Goal: Task Accomplishment & Management: Use online tool/utility

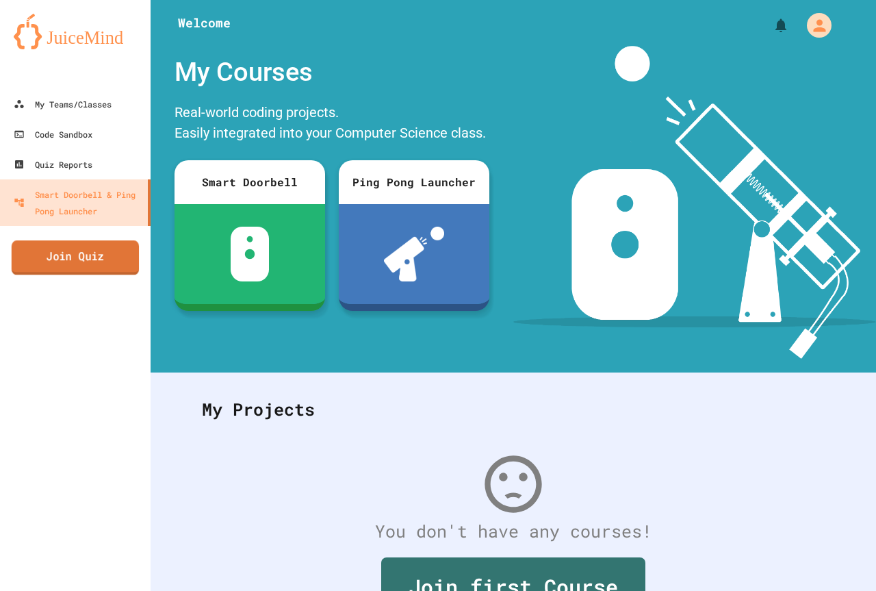
click at [55, 264] on link "Join Quiz" at bounding box center [75, 257] width 127 height 34
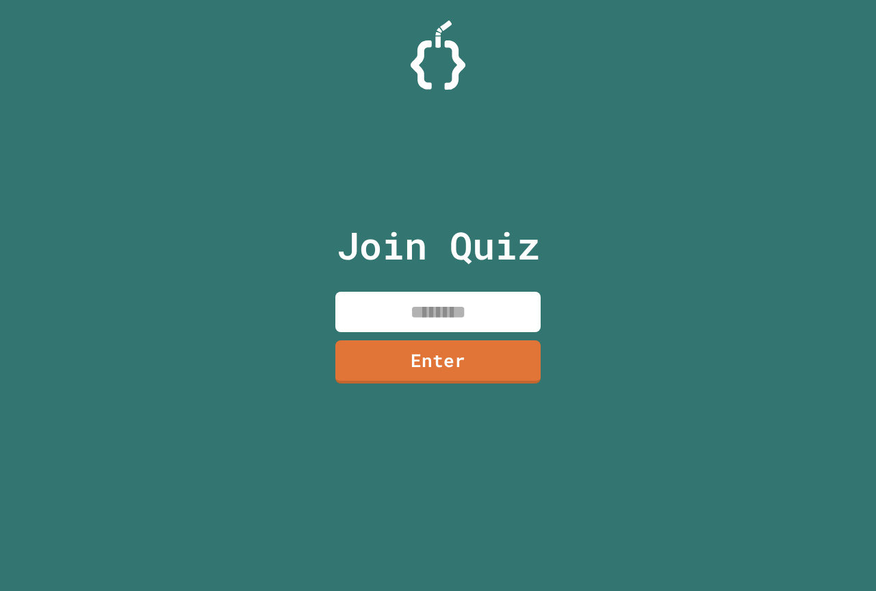
drag, startPoint x: 389, startPoint y: 309, endPoint x: 466, endPoint y: 292, distance: 79.2
click at [419, 309] on input at bounding box center [438, 312] width 205 height 40
type input "********"
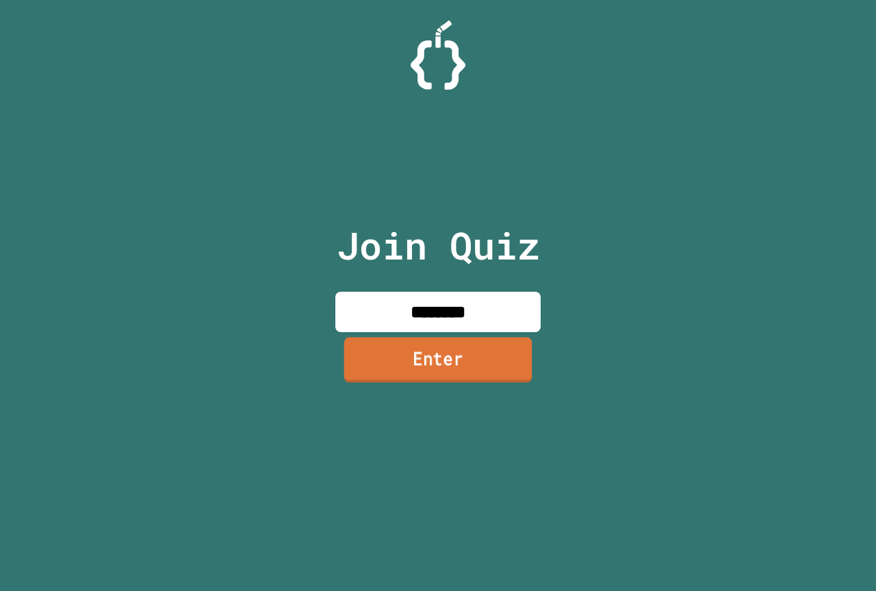
click at [405, 340] on link "Enter" at bounding box center [438, 359] width 188 height 45
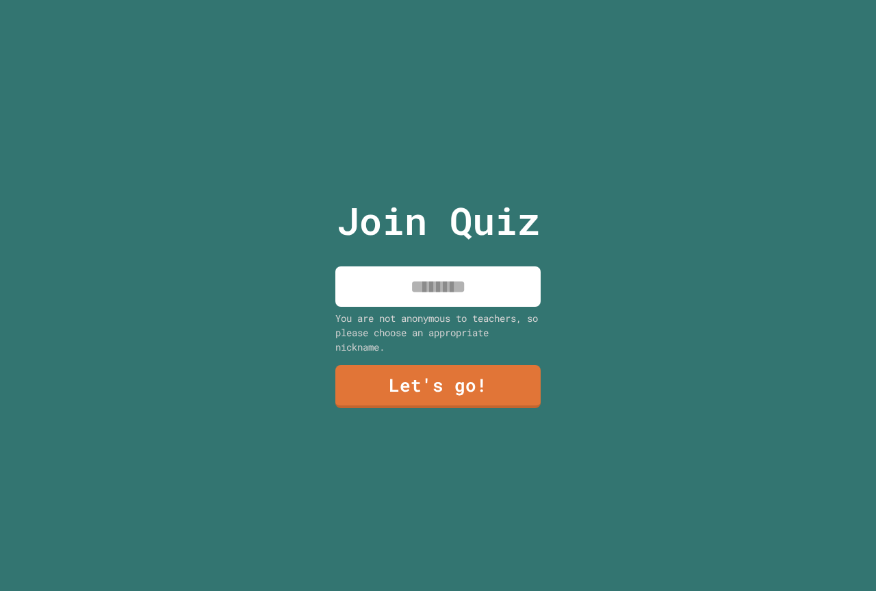
drag, startPoint x: 422, startPoint y: 264, endPoint x: 416, endPoint y: 286, distance: 23.3
click at [420, 270] on input at bounding box center [438, 286] width 205 height 40
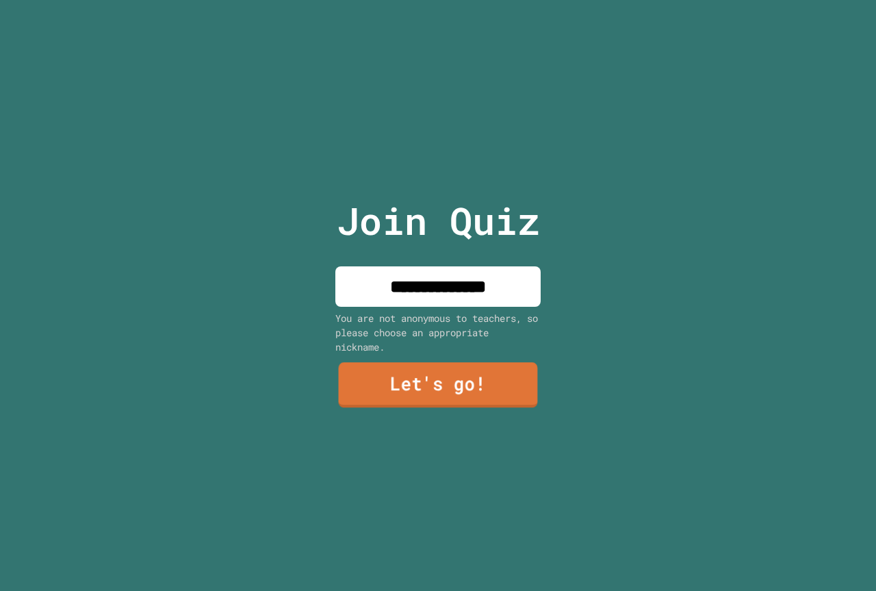
type input "**********"
click at [440, 387] on link "Let's go!" at bounding box center [438, 385] width 209 height 45
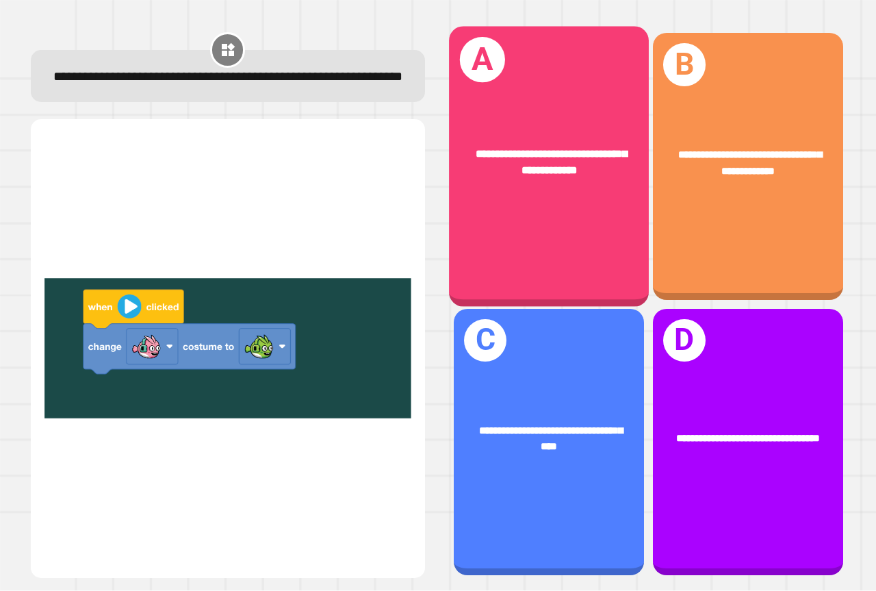
click at [535, 203] on div "**********" at bounding box center [549, 167] width 200 height 280
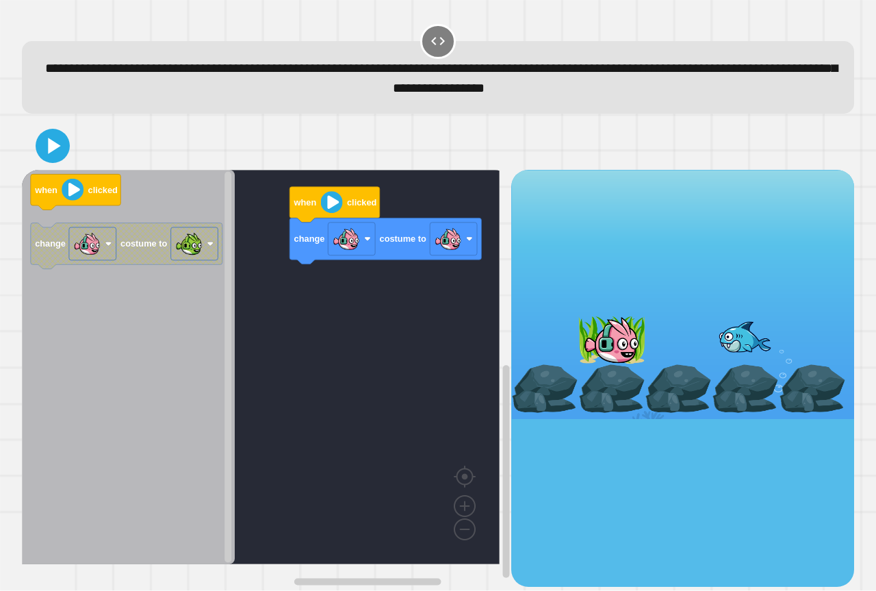
click at [238, 314] on div "change costume to when clicked when clicked change costume to" at bounding box center [267, 378] width 490 height 416
click at [336, 209] on image "Blockly Workspace" at bounding box center [332, 203] width 22 height 22
click at [42, 153] on icon at bounding box center [52, 145] width 33 height 33
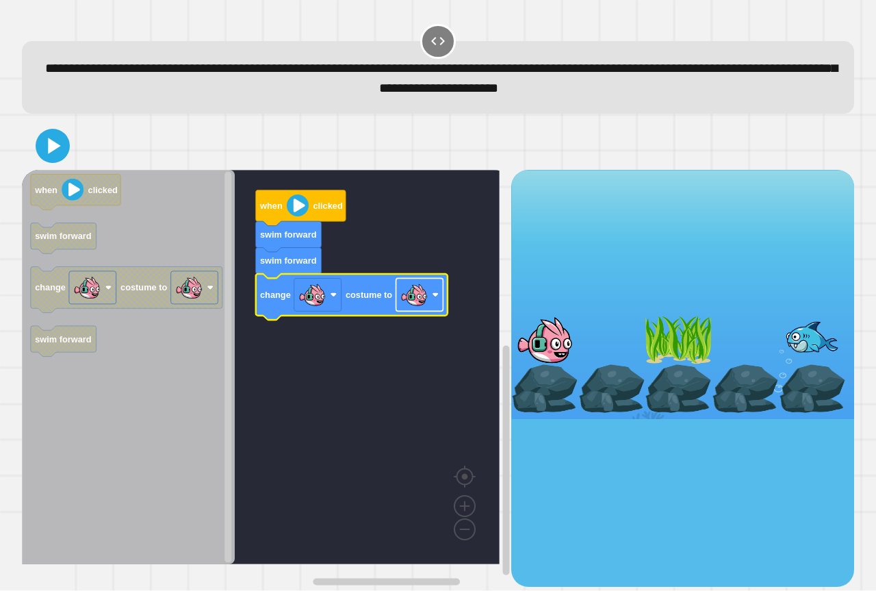
click at [414, 308] on image "Blockly Workspace" at bounding box center [414, 294] width 27 height 27
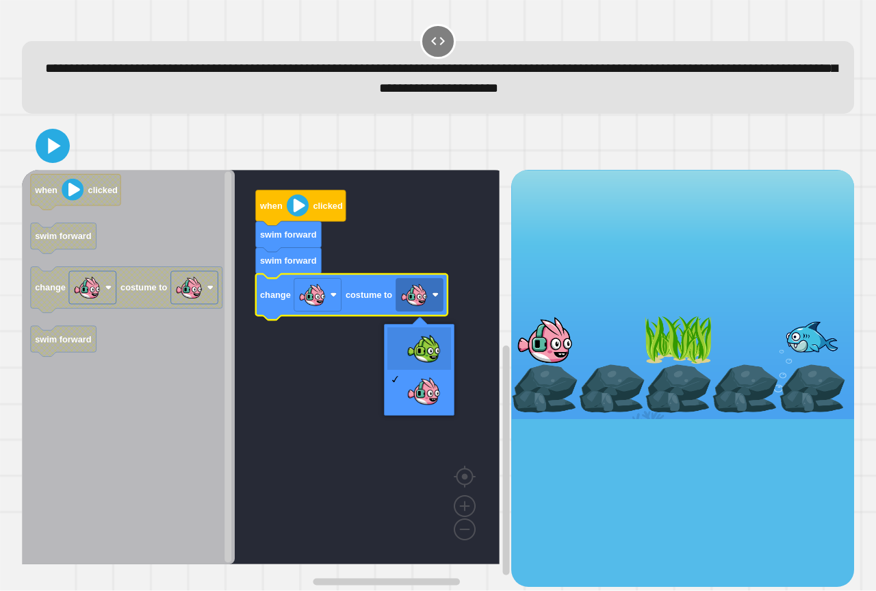
drag, startPoint x: 417, startPoint y: 346, endPoint x: 426, endPoint y: 359, distance: 16.3
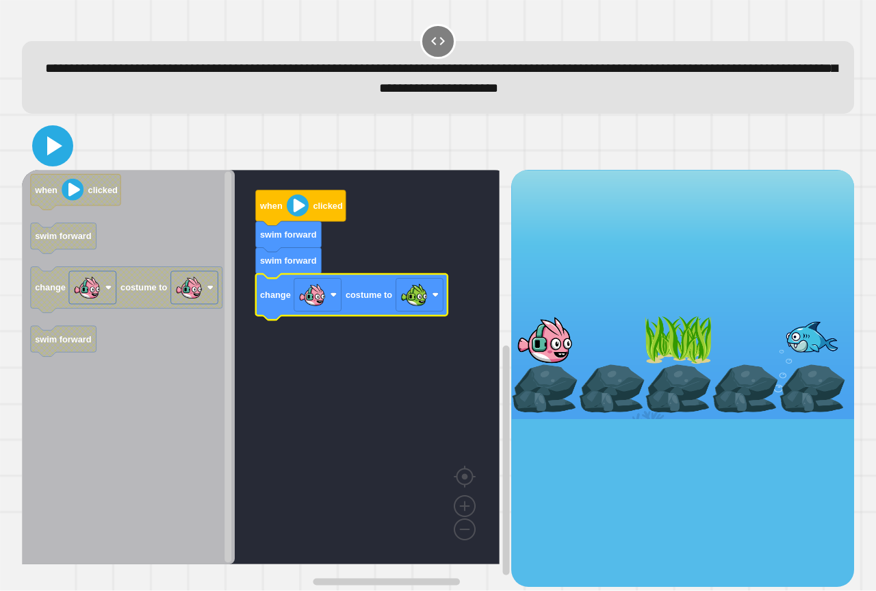
click at [44, 151] on icon at bounding box center [52, 145] width 33 height 33
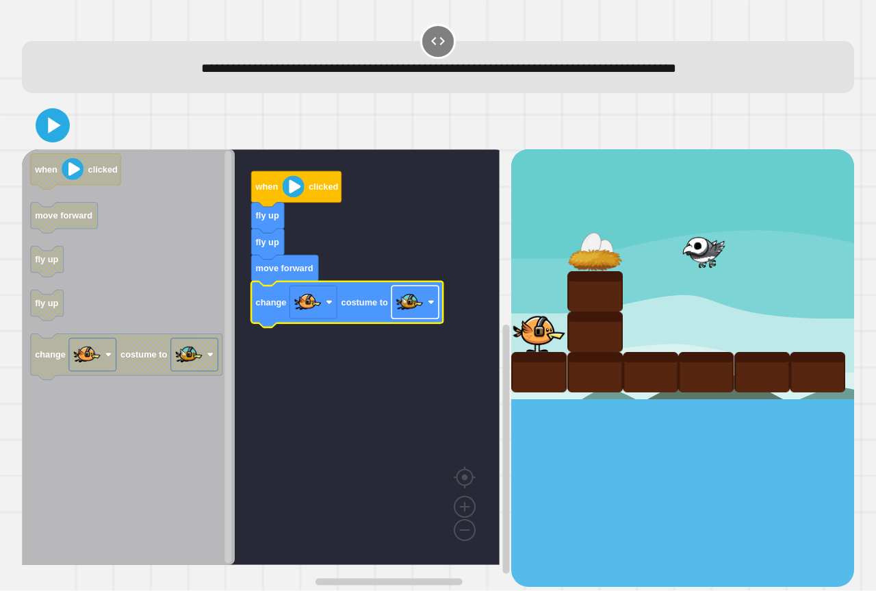
click at [400, 309] on image "Blockly Workspace" at bounding box center [409, 302] width 27 height 27
click at [46, 128] on icon at bounding box center [52, 125] width 33 height 33
click at [390, 305] on icon "Blockly Workspace" at bounding box center [347, 304] width 192 height 46
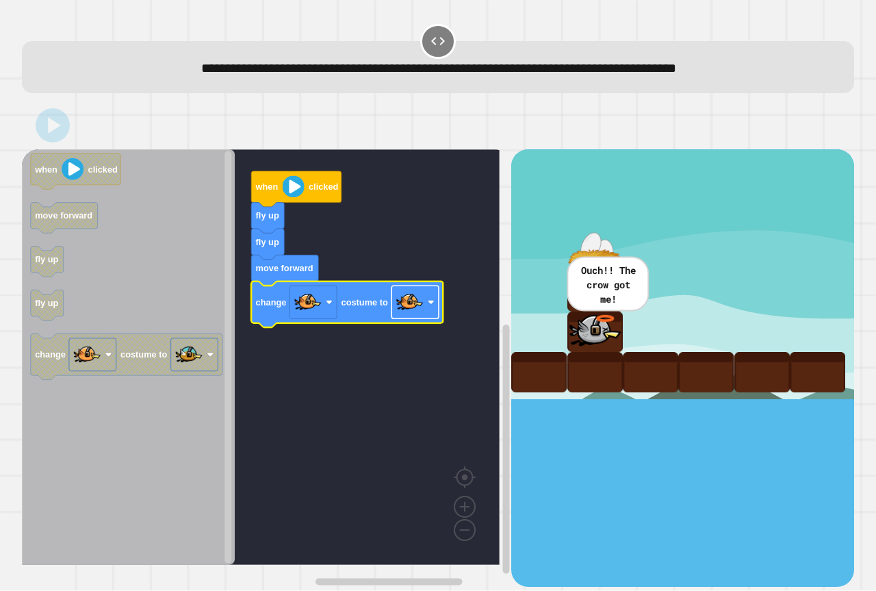
click at [432, 305] on image "Blockly Workspace" at bounding box center [431, 302] width 7 height 7
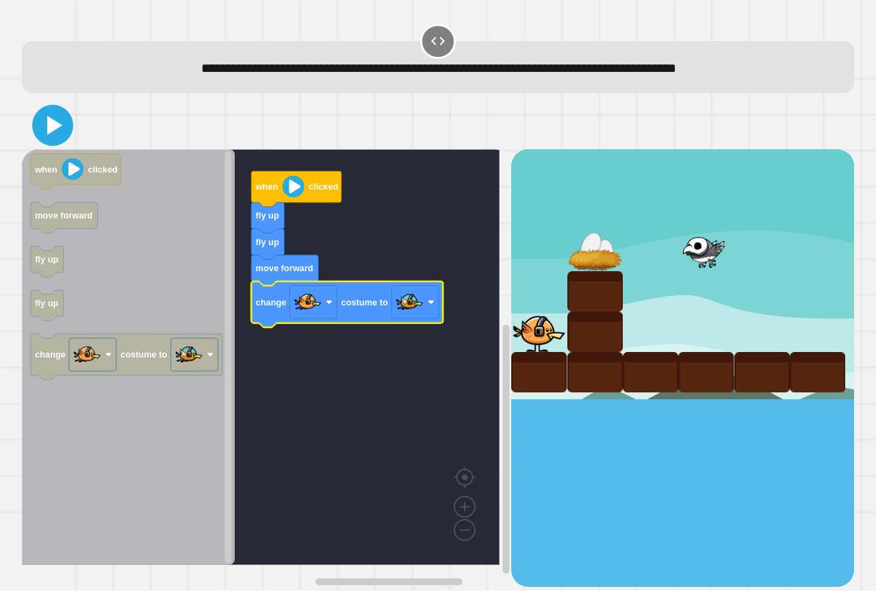
click at [34, 125] on button at bounding box center [52, 125] width 41 height 41
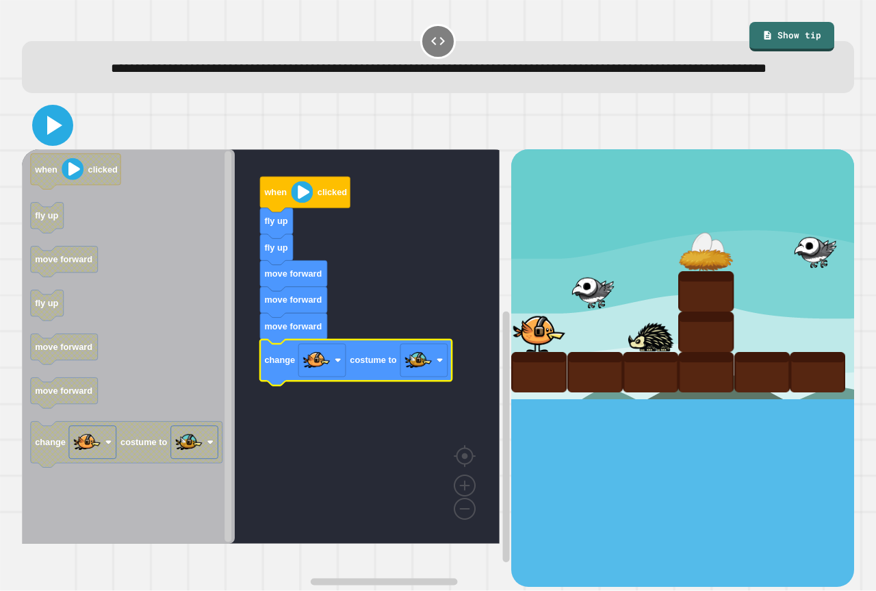
click at [34, 146] on button at bounding box center [52, 125] width 41 height 41
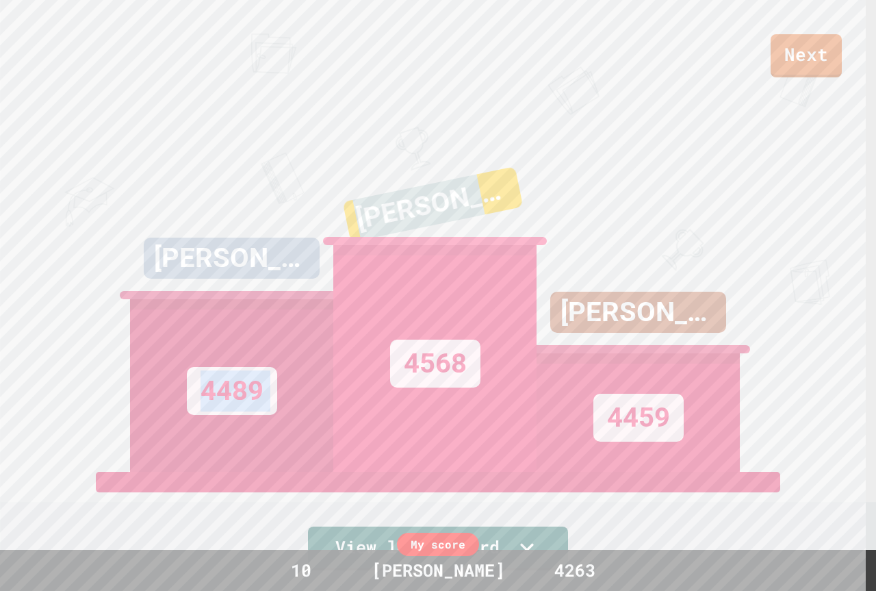
drag, startPoint x: 177, startPoint y: 274, endPoint x: 401, endPoint y: 281, distance: 224.0
click at [401, 281] on div "[PERSON_NAME] 4489 KINGSTON [PERSON_NAME] 4568 [PERSON_NAME] 4459" at bounding box center [438, 300] width 616 height 342
click at [397, 129] on div "KINGSTON [PERSON_NAME] 4568" at bounding box center [434, 300] width 203 height 342
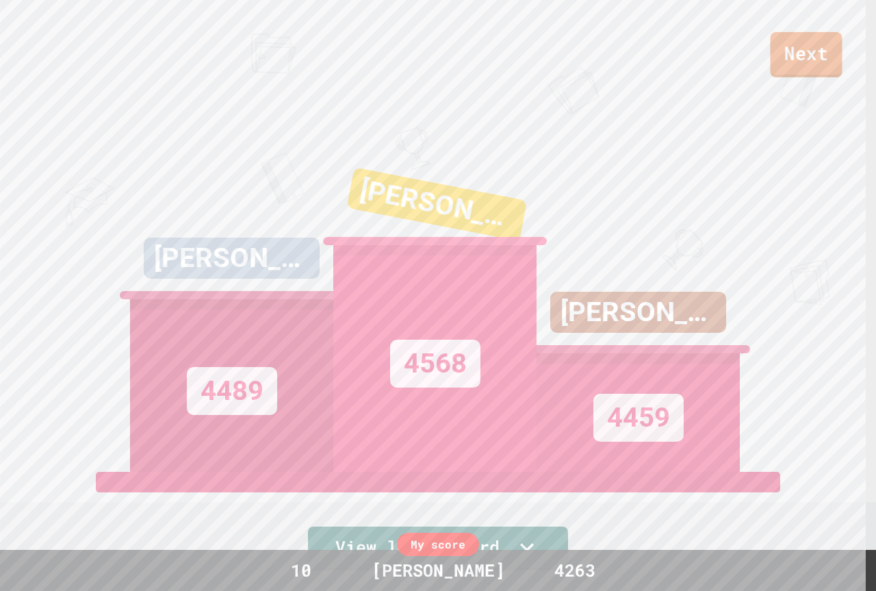
click at [789, 56] on link "Next" at bounding box center [807, 54] width 72 height 45
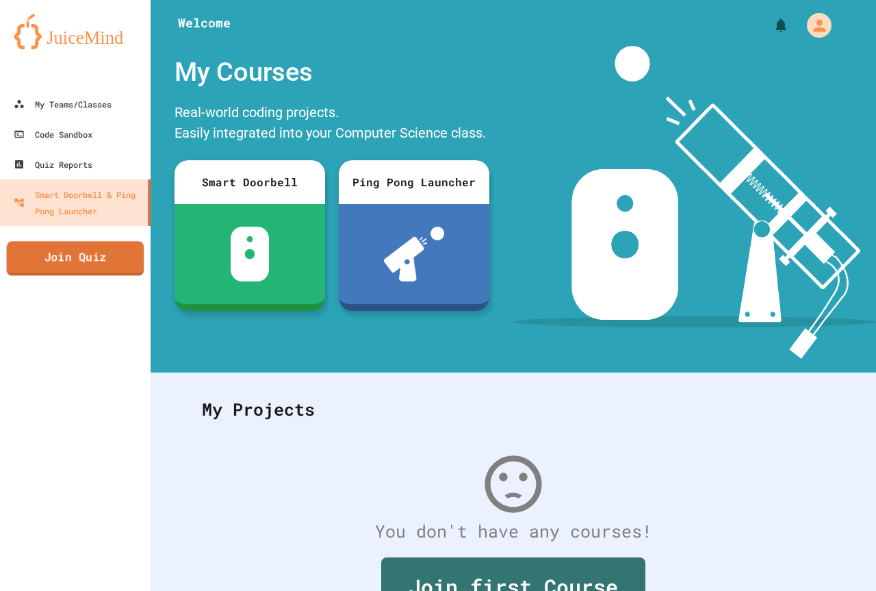
click at [134, 263] on link "Join Quiz" at bounding box center [76, 258] width 138 height 34
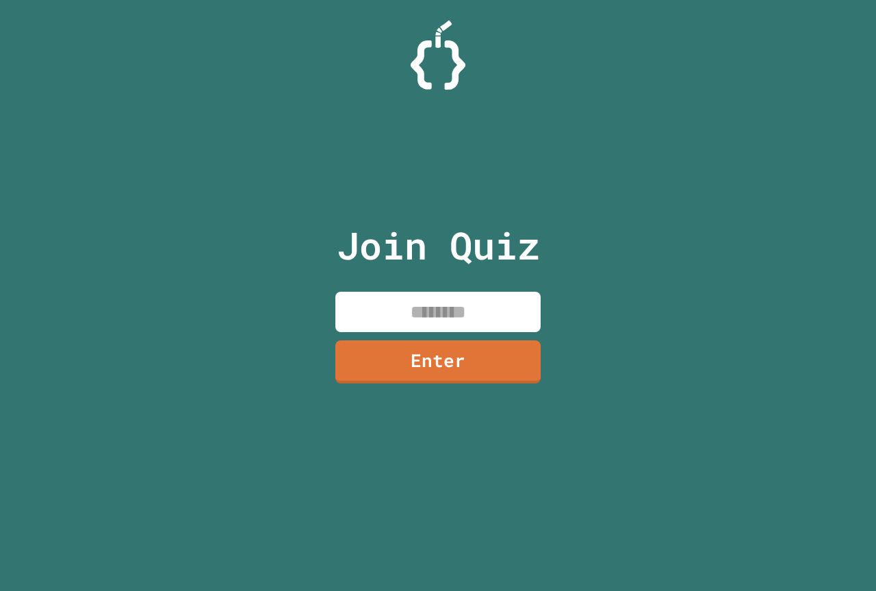
click at [389, 309] on input at bounding box center [438, 312] width 205 height 40
type input "********"
click at [382, 355] on link "Enter" at bounding box center [438, 360] width 209 height 45
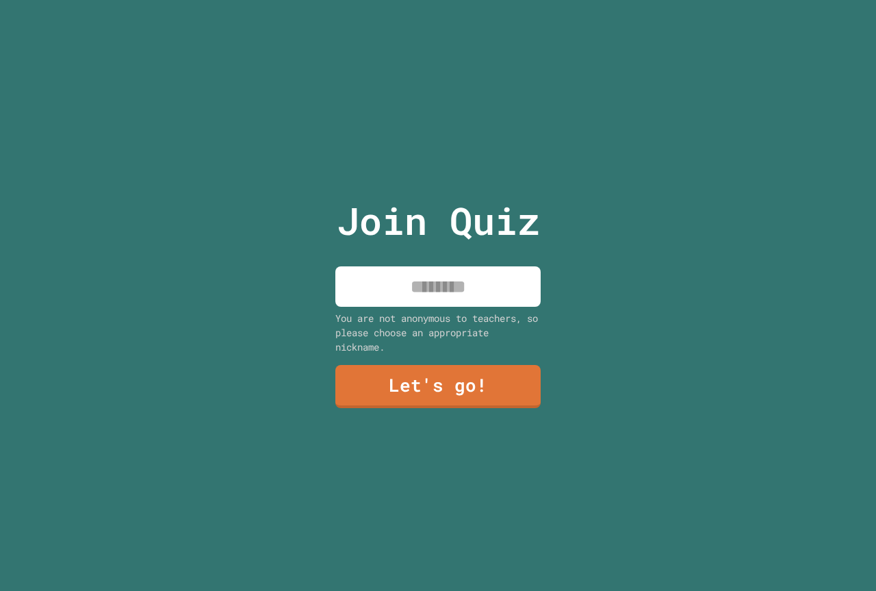
drag, startPoint x: 451, startPoint y: 269, endPoint x: 451, endPoint y: 277, distance: 7.5
click at [451, 274] on input at bounding box center [438, 286] width 205 height 40
type input "**********"
click at [444, 351] on div "**********" at bounding box center [438, 295] width 231 height 591
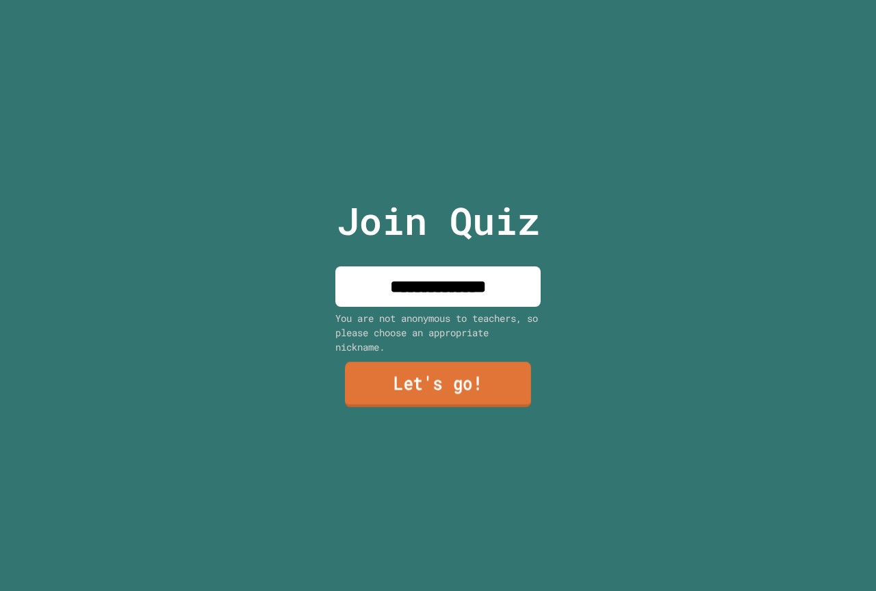
click at [451, 362] on link "Let's go!" at bounding box center [438, 384] width 186 height 45
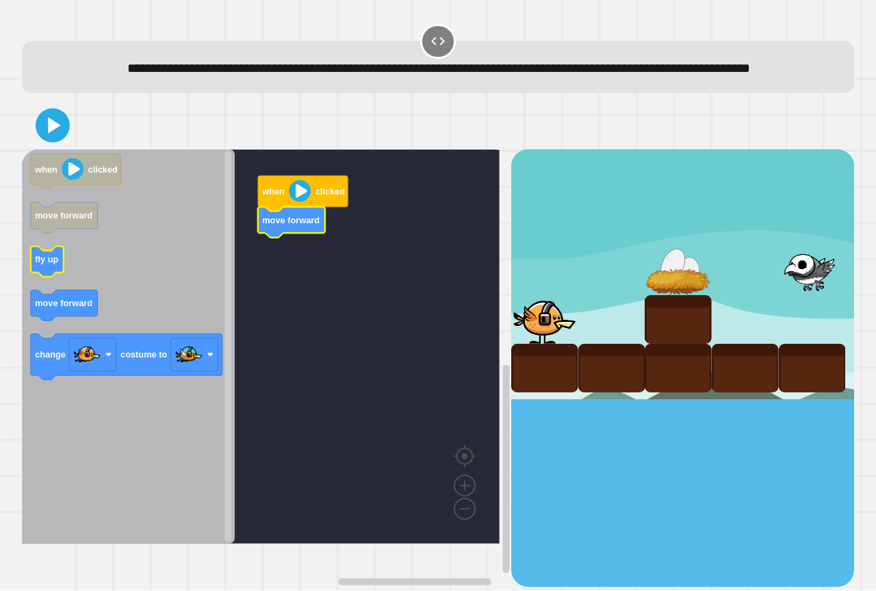
click at [27, 286] on icon "Blockly Workspace" at bounding box center [128, 346] width 213 height 394
drag, startPoint x: 18, startPoint y: 283, endPoint x: 37, endPoint y: 289, distance: 19.3
click at [37, 289] on div "when clicked move forward when clicked move forward fly up move forward change …" at bounding box center [439, 344] width 842 height 494
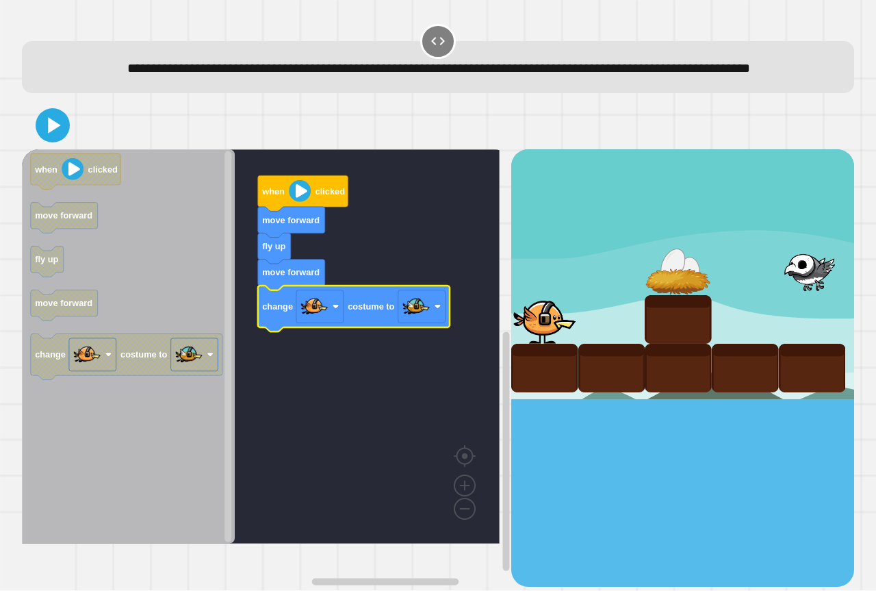
click at [351, 332] on icon "Blockly Workspace" at bounding box center [354, 309] width 192 height 46
drag, startPoint x: 31, startPoint y: 142, endPoint x: 37, endPoint y: 147, distance: 7.3
click at [35, 147] on div at bounding box center [438, 125] width 833 height 48
click at [48, 135] on icon at bounding box center [54, 125] width 15 height 19
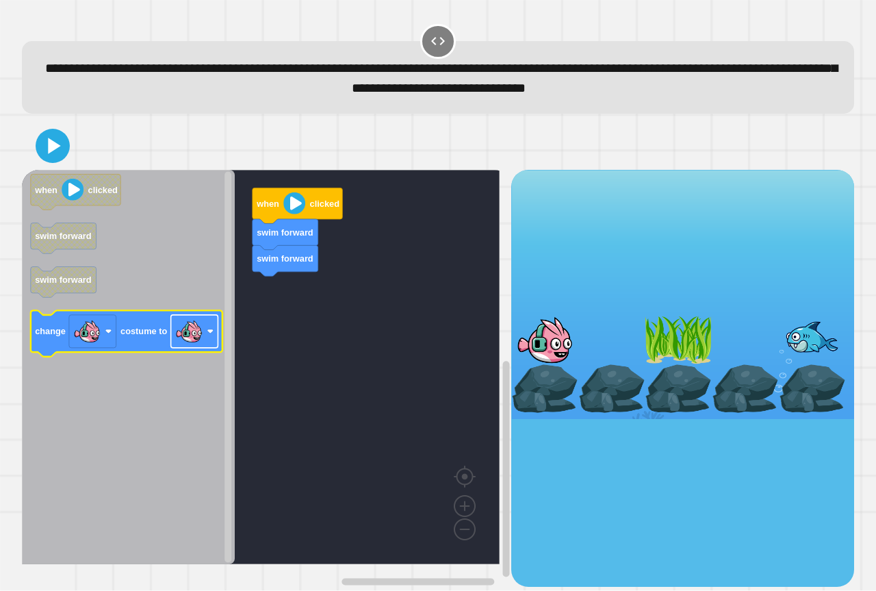
click at [194, 342] on image "Blockly Workspace" at bounding box center [188, 331] width 27 height 27
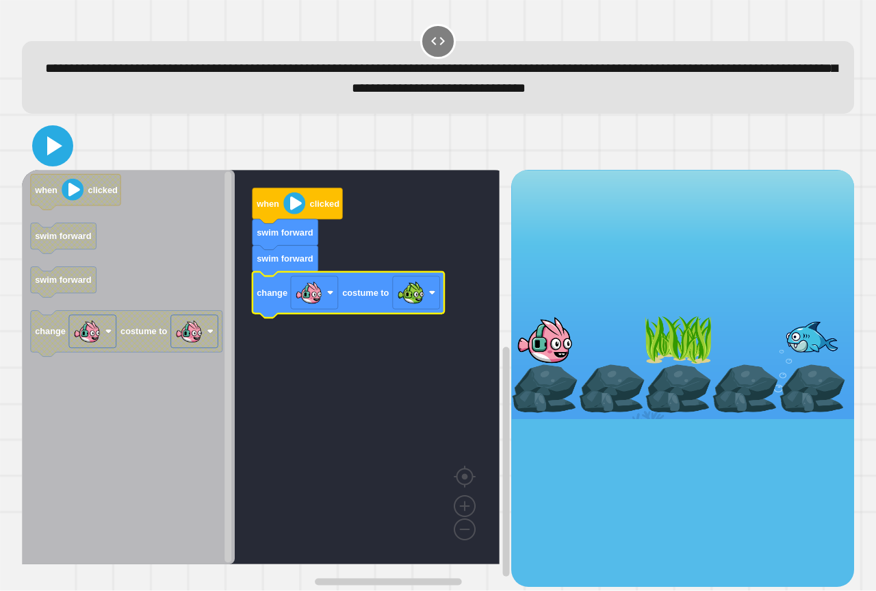
click at [54, 151] on icon at bounding box center [54, 145] width 15 height 19
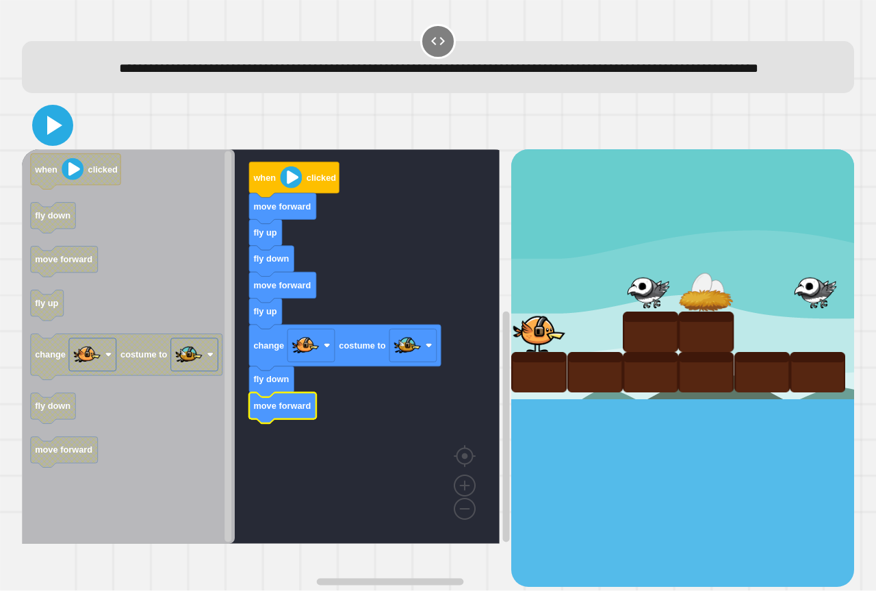
click at [53, 135] on icon at bounding box center [54, 125] width 15 height 19
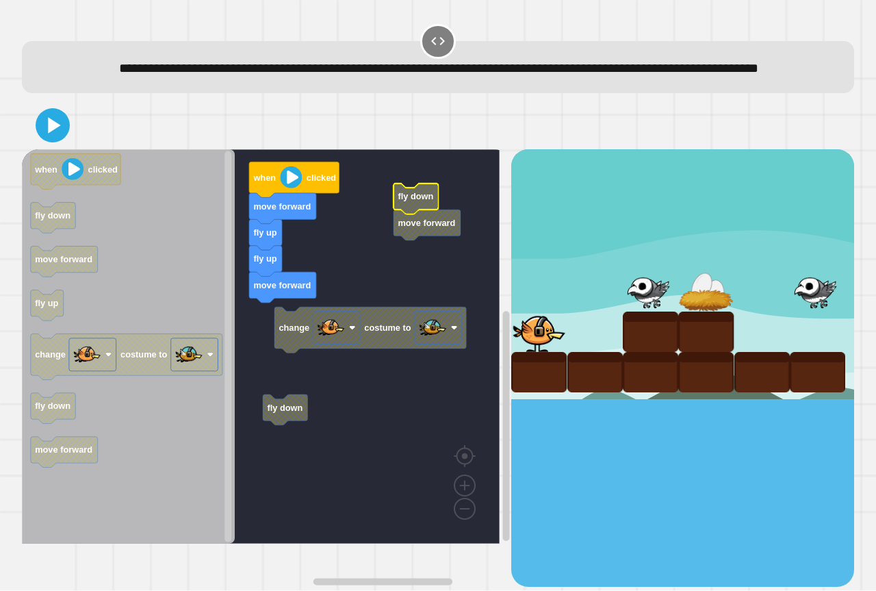
click at [411, 320] on rect "Blockly Workspace" at bounding box center [261, 346] width 478 height 394
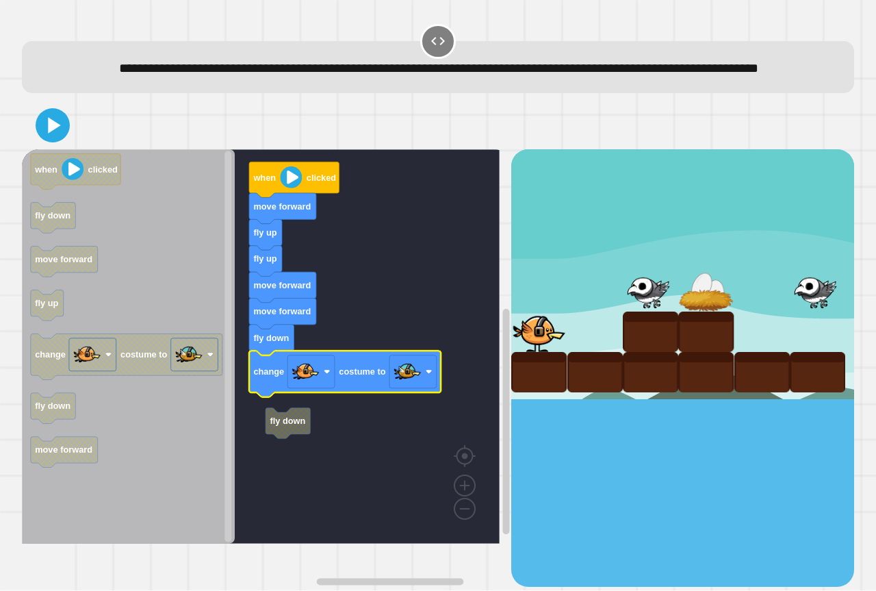
click at [59, 147] on div at bounding box center [438, 125] width 833 height 48
click at [59, 135] on icon at bounding box center [54, 125] width 15 height 19
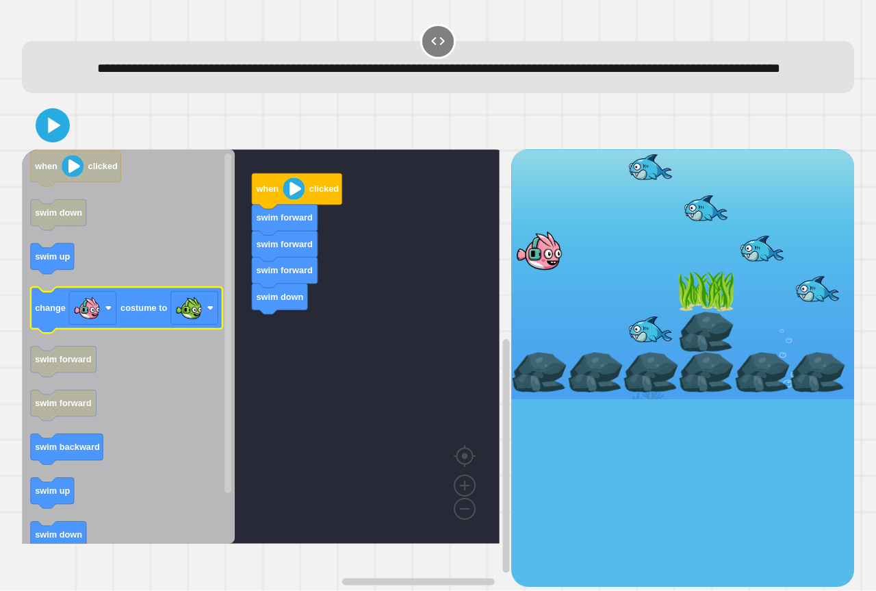
click at [163, 294] on icon "Blockly Workspace" at bounding box center [128, 346] width 213 height 394
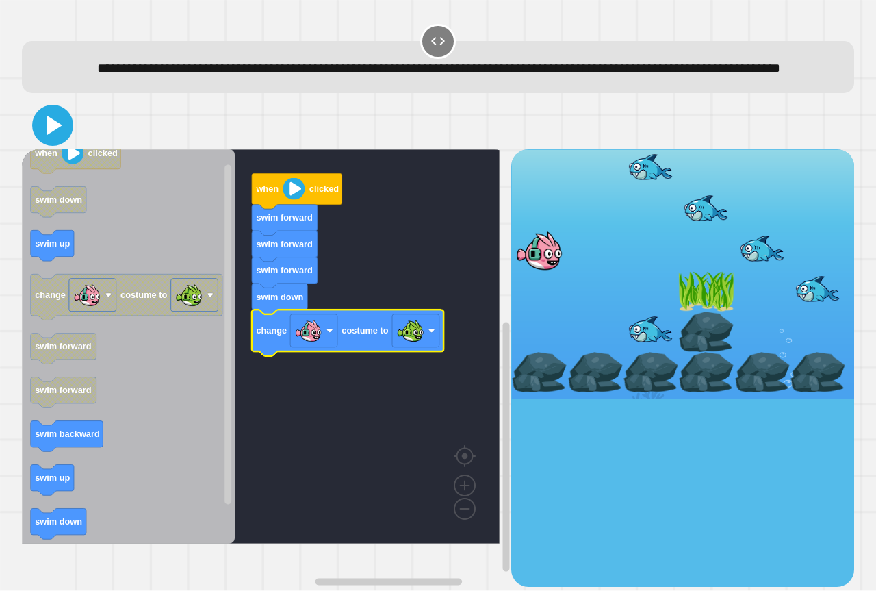
click at [44, 142] on icon at bounding box center [52, 125] width 33 height 33
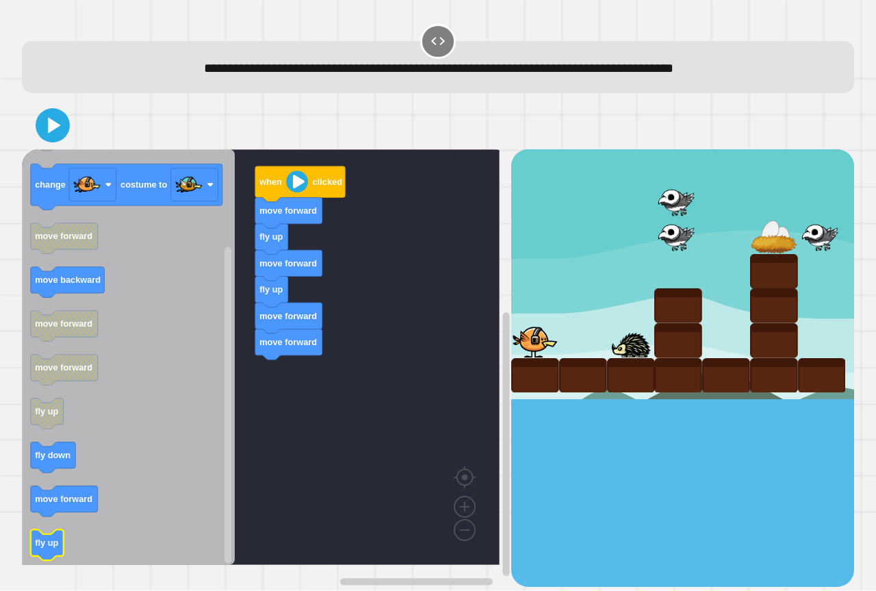
click at [51, 543] on icon "when clicked fly up move forward change costume to move forward move backward m…" at bounding box center [128, 357] width 213 height 416
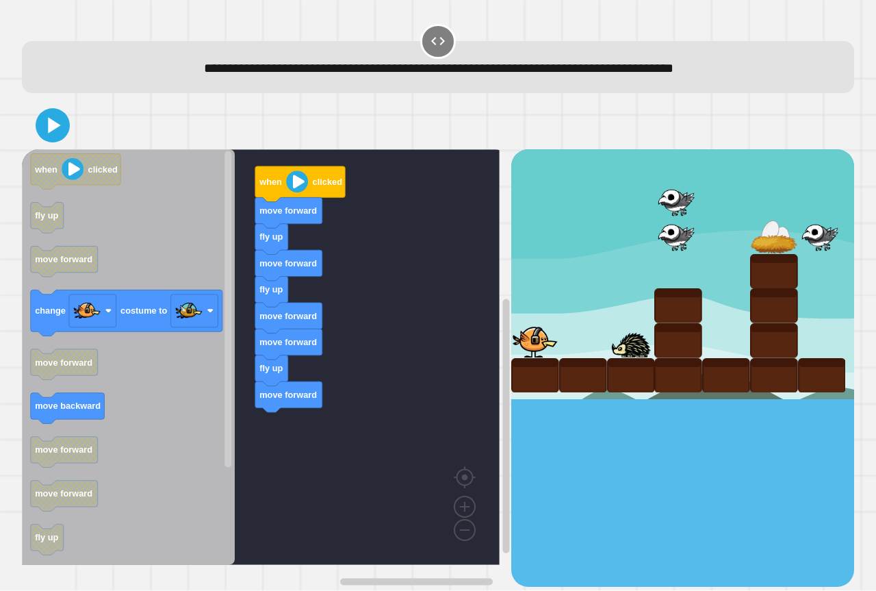
click at [337, 375] on div "when clicked move forward fly up move forward fly up move forward move forward …" at bounding box center [267, 367] width 490 height 437
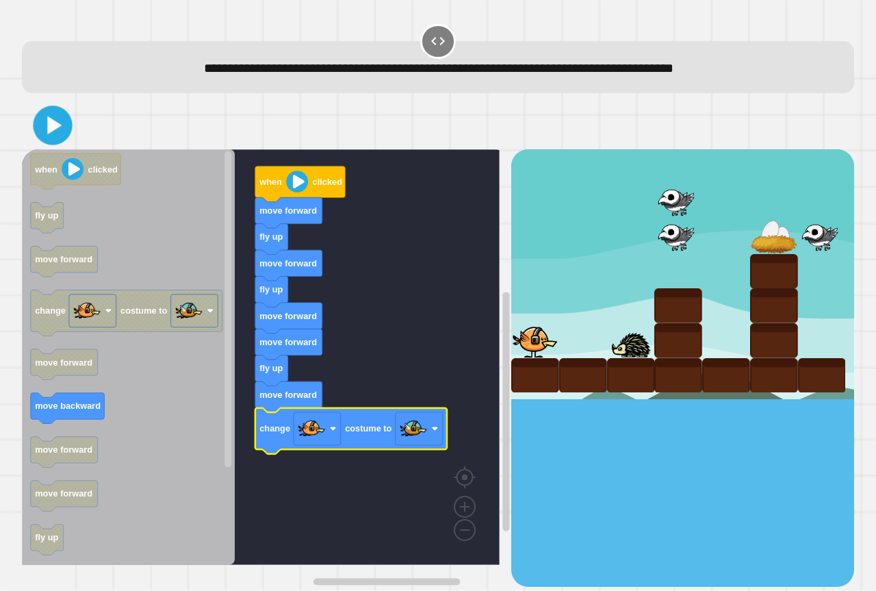
click at [42, 129] on div at bounding box center [438, 125] width 833 height 48
click at [43, 129] on icon at bounding box center [52, 125] width 33 height 33
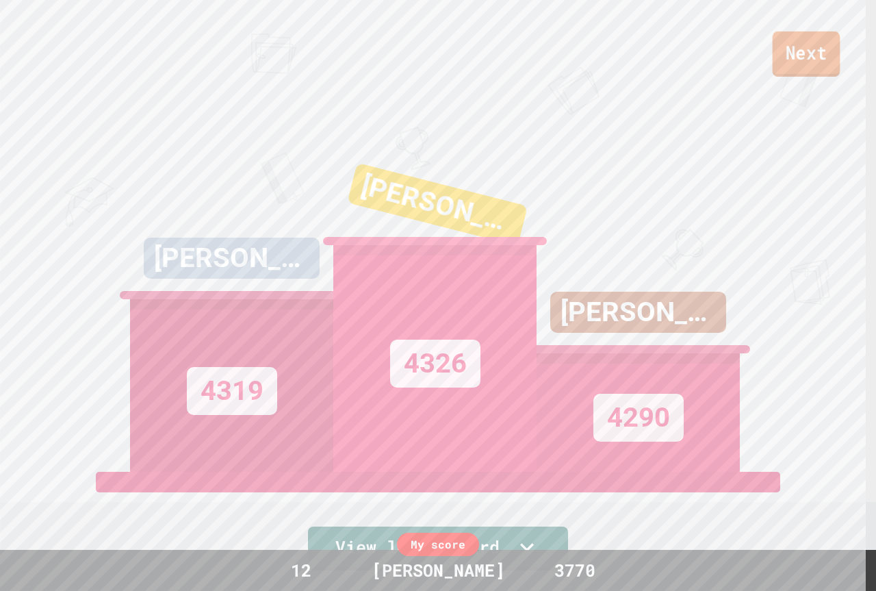
click at [797, 67] on link "Next" at bounding box center [807, 53] width 68 height 45
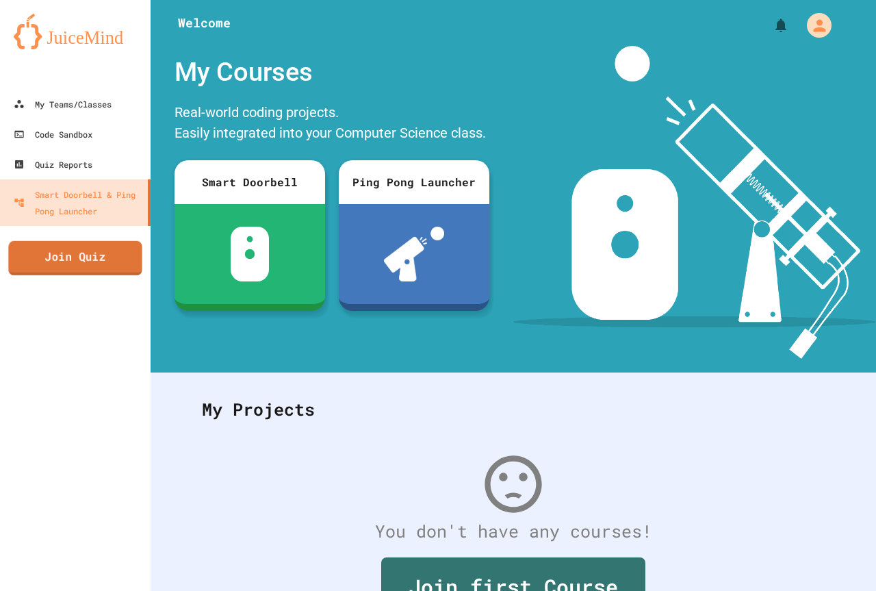
click at [57, 263] on link "Join Quiz" at bounding box center [75, 258] width 134 height 34
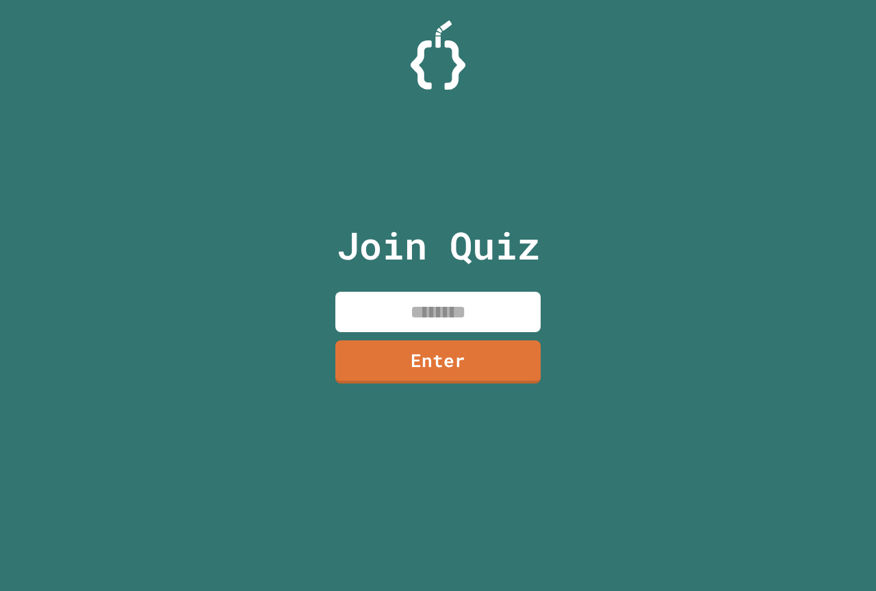
click at [442, 331] on input at bounding box center [438, 312] width 205 height 40
paste input "********"
type input "********"
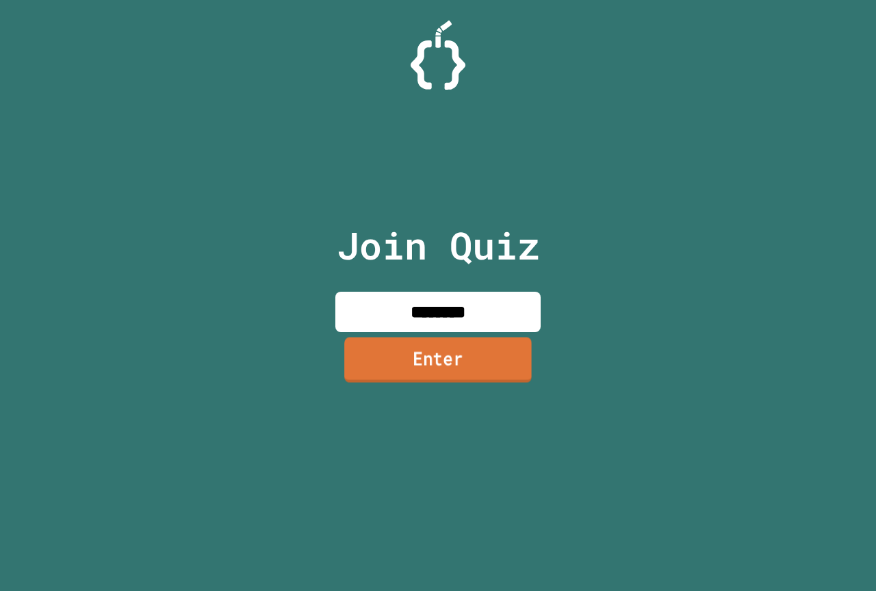
click at [396, 349] on link "Enter" at bounding box center [438, 359] width 188 height 45
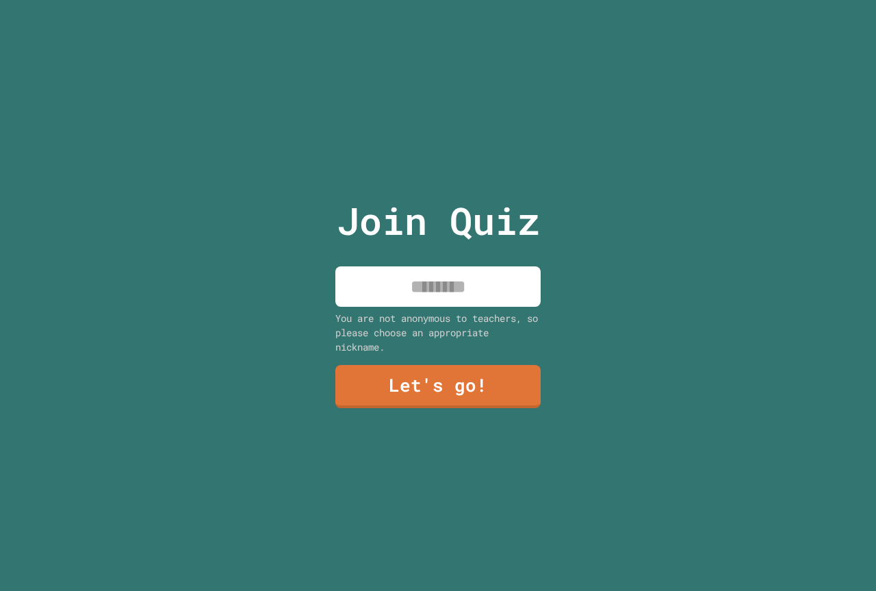
click at [442, 299] on input at bounding box center [438, 286] width 205 height 40
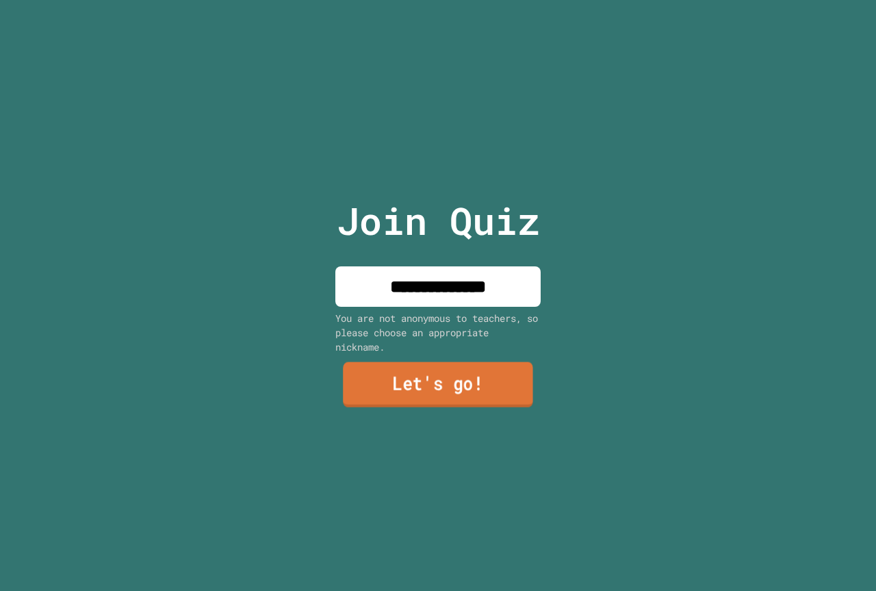
type input "**********"
click at [430, 380] on link "Let's go!" at bounding box center [438, 384] width 190 height 45
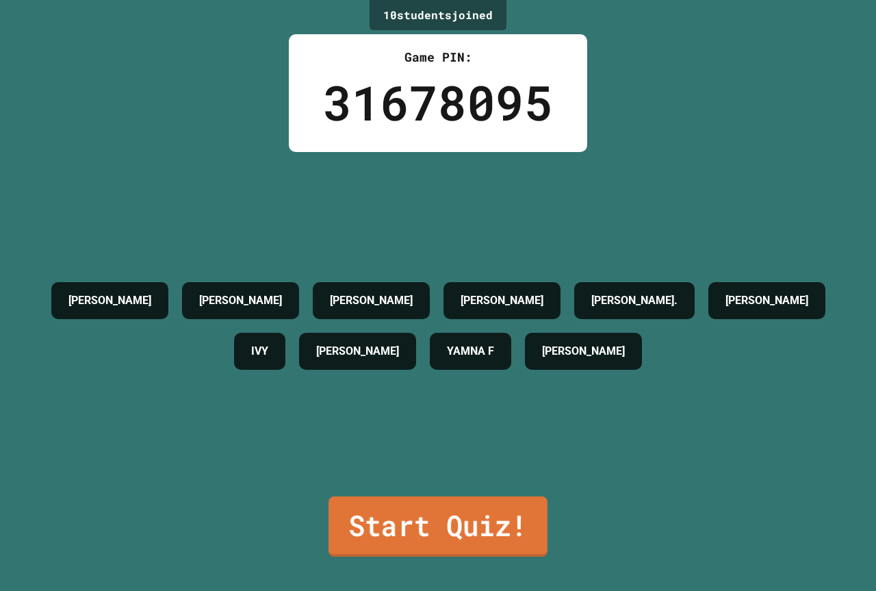
click at [438, 527] on link "Start Quiz!" at bounding box center [438, 526] width 219 height 60
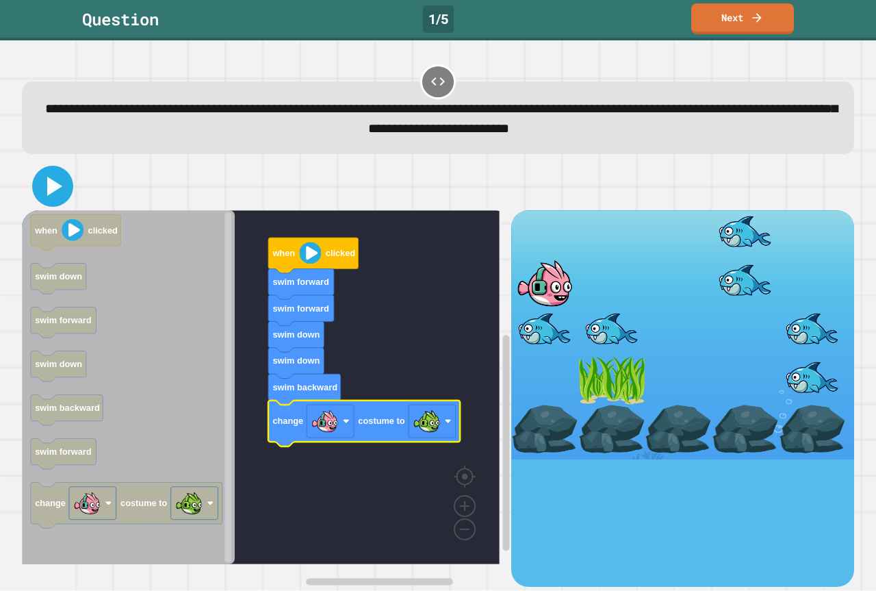
click at [45, 203] on icon at bounding box center [52, 186] width 33 height 33
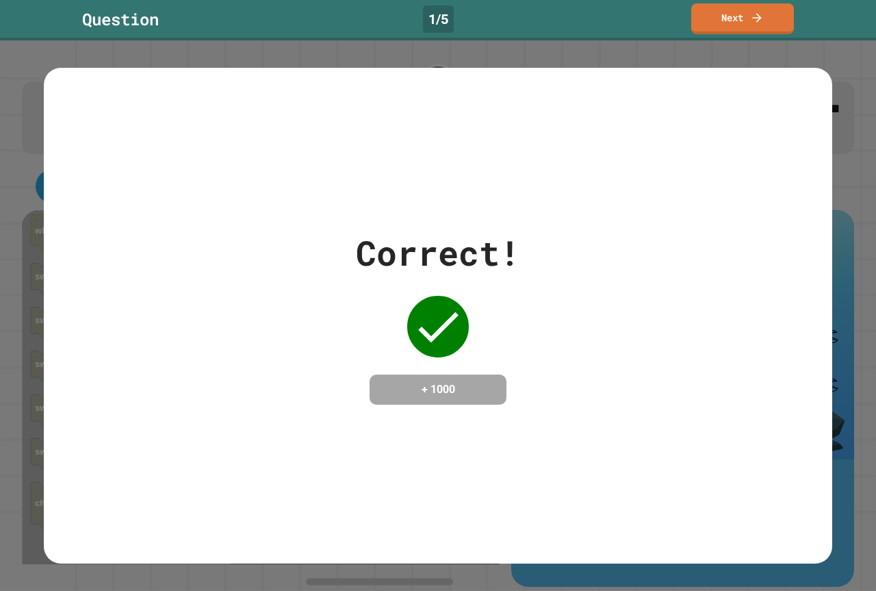
click at [524, 275] on div "Correct! + 1000" at bounding box center [438, 315] width 789 height 177
click at [771, 8] on link "Next" at bounding box center [743, 17] width 94 height 32
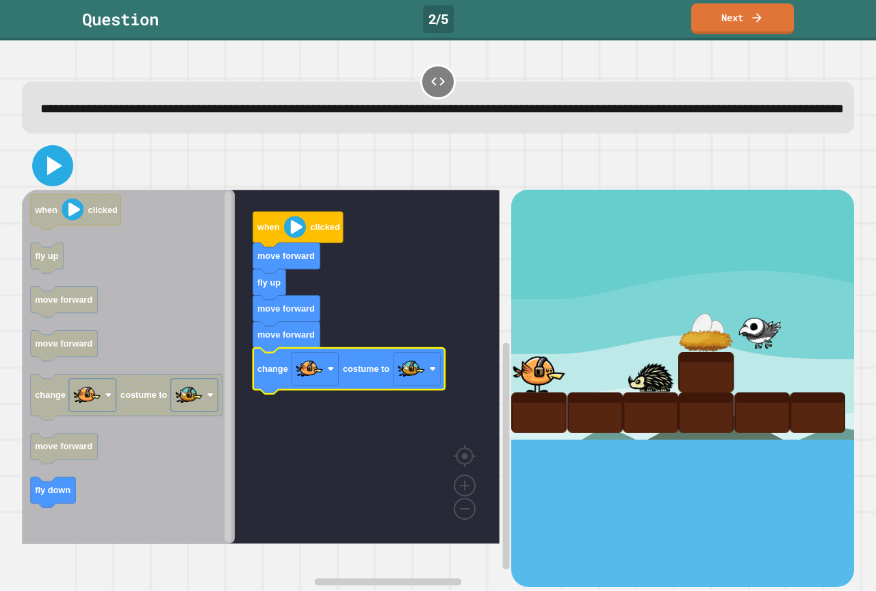
click at [57, 182] on icon at bounding box center [52, 165] width 33 height 33
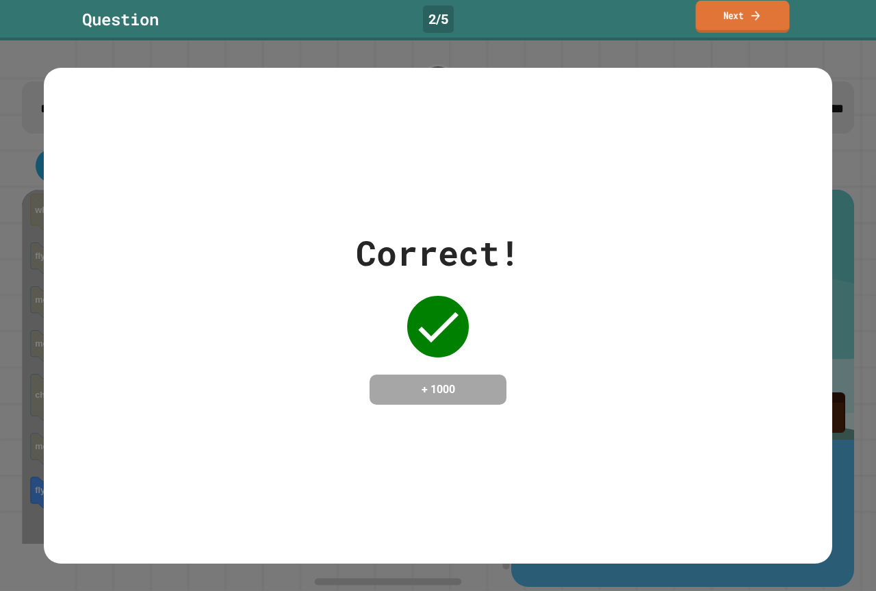
click at [709, 6] on link "Next" at bounding box center [743, 17] width 94 height 32
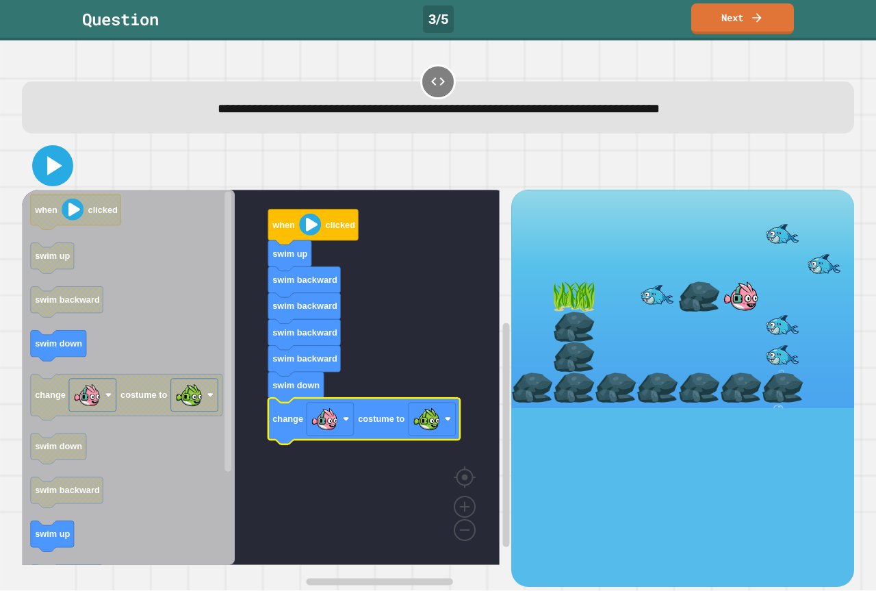
click at [60, 169] on icon at bounding box center [52, 165] width 33 height 33
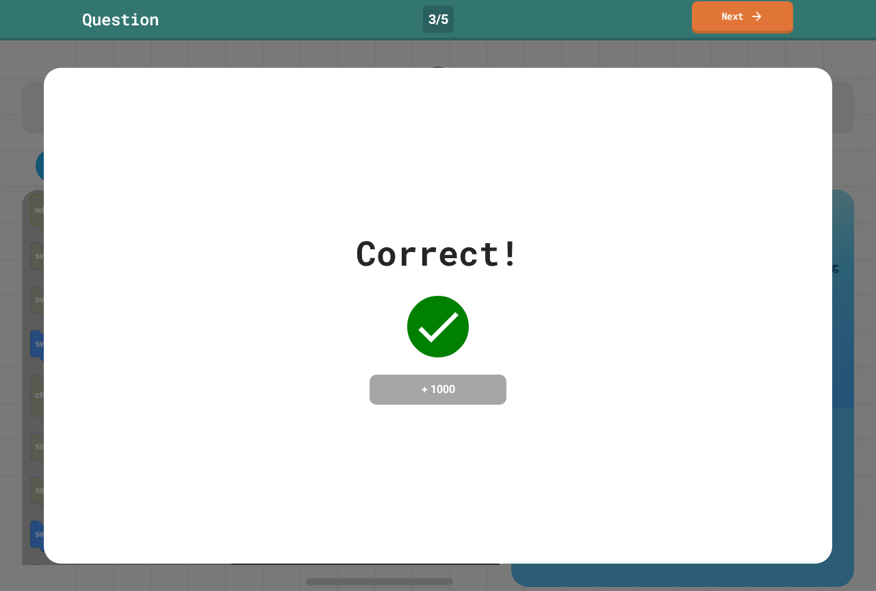
click at [750, 11] on link "Next" at bounding box center [742, 17] width 101 height 32
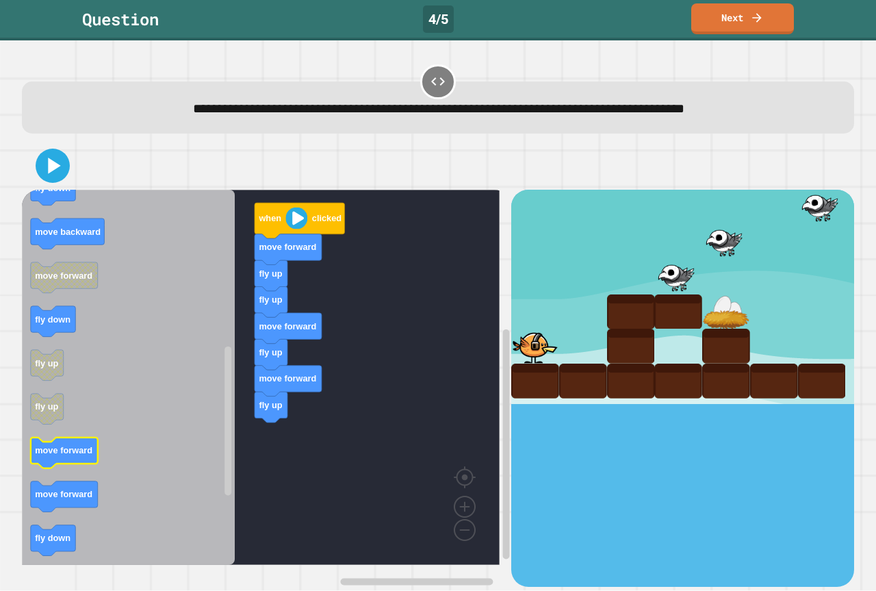
click at [127, 469] on icon "Blockly Workspace" at bounding box center [128, 377] width 213 height 375
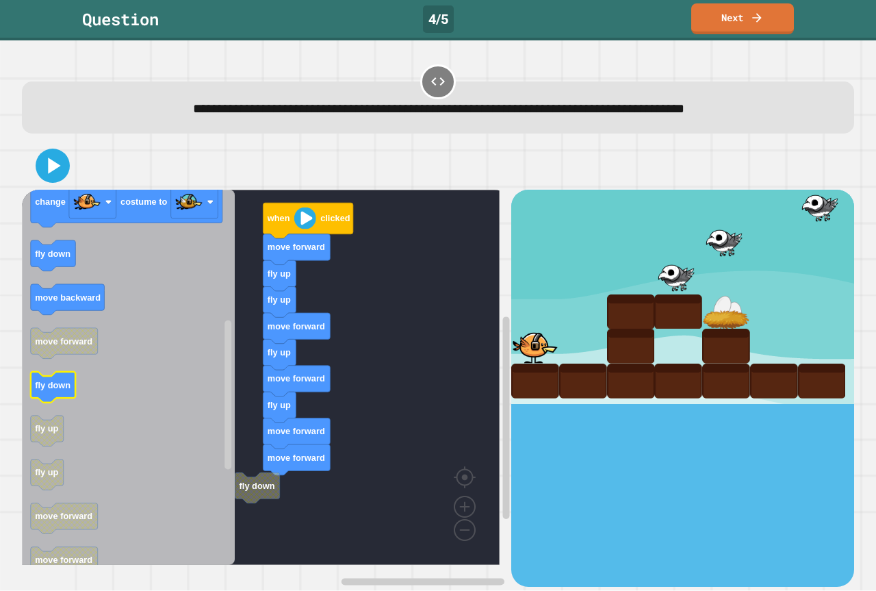
click at [134, 389] on icon "Blockly Workspace" at bounding box center [128, 377] width 213 height 375
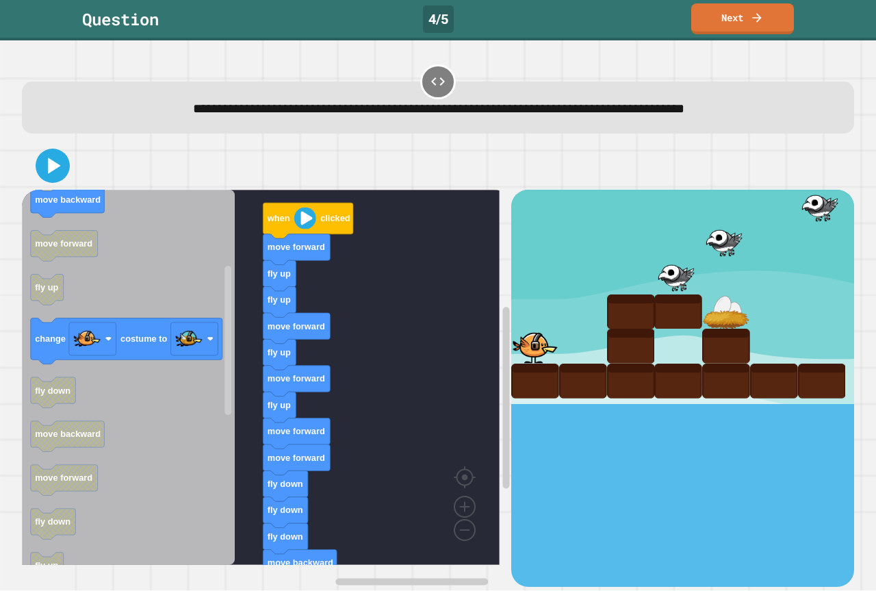
click at [179, 331] on g "change costume to" at bounding box center [127, 341] width 192 height 46
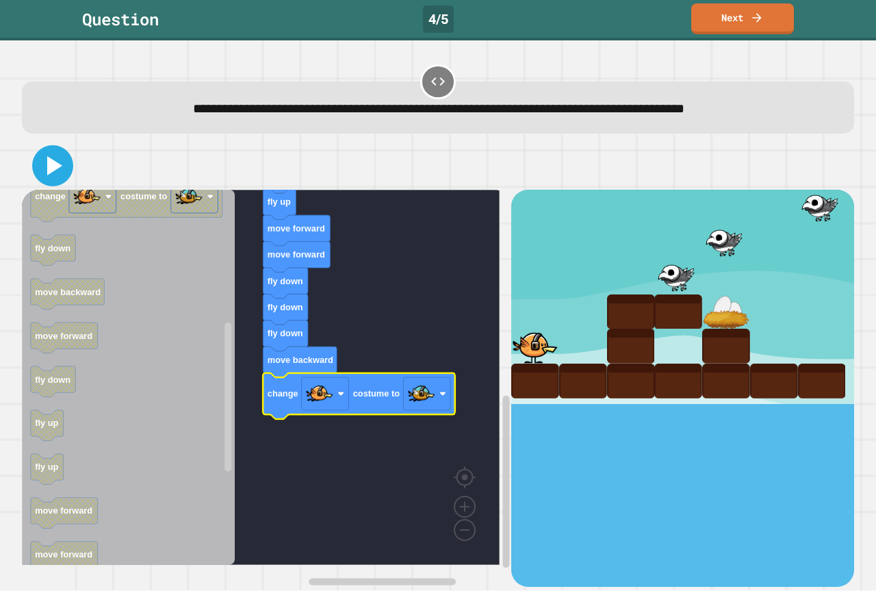
click at [44, 182] on icon at bounding box center [52, 165] width 33 height 33
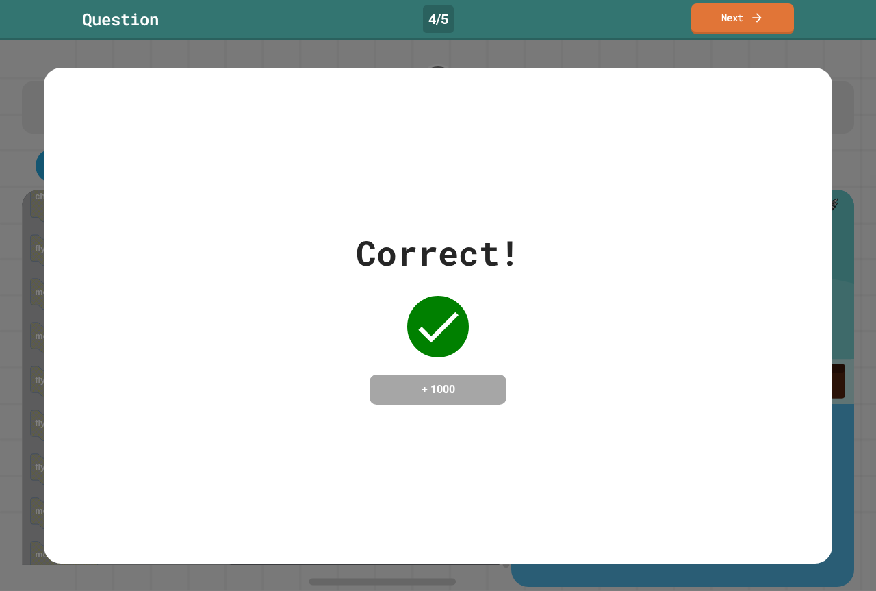
click at [401, 384] on h4 "+ 1000" at bounding box center [438, 389] width 110 height 16
click at [774, 16] on link "Next" at bounding box center [743, 17] width 103 height 32
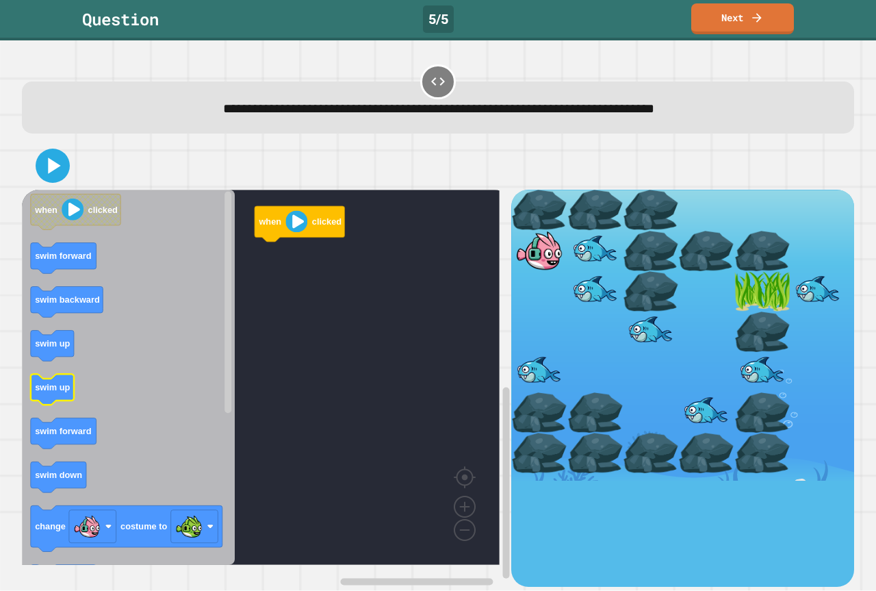
click at [62, 396] on icon "Blockly Workspace" at bounding box center [52, 390] width 43 height 31
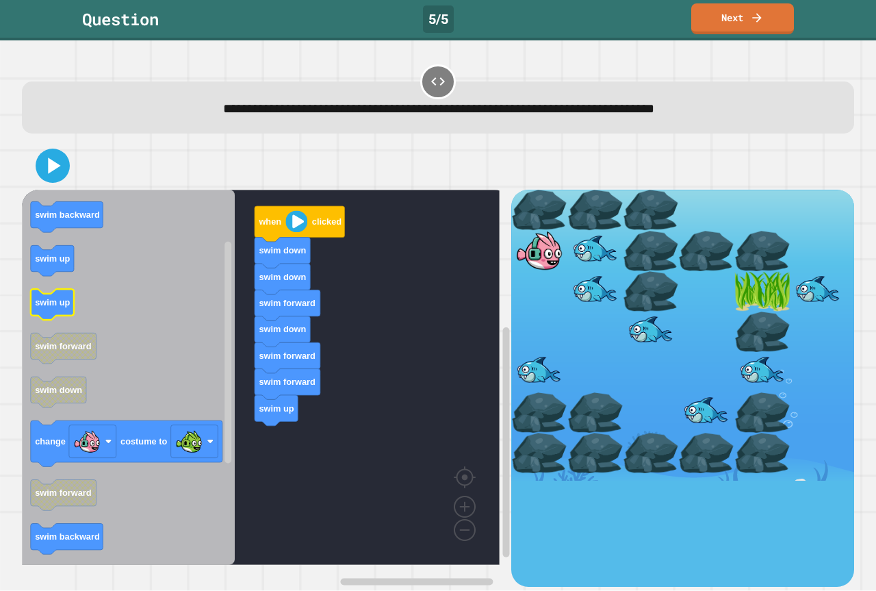
click at [75, 288] on icon "Blockly Workspace" at bounding box center [128, 377] width 213 height 375
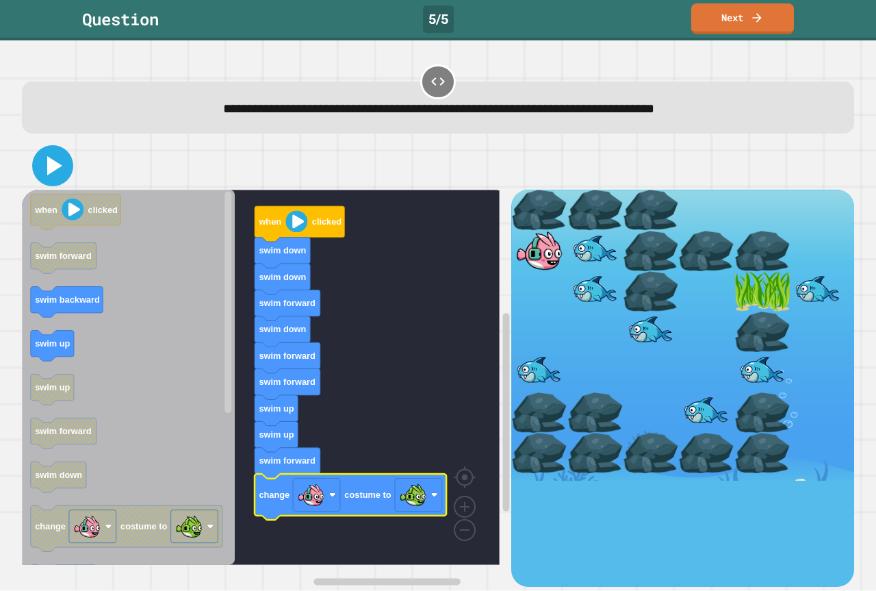
click at [50, 168] on icon at bounding box center [54, 165] width 15 height 19
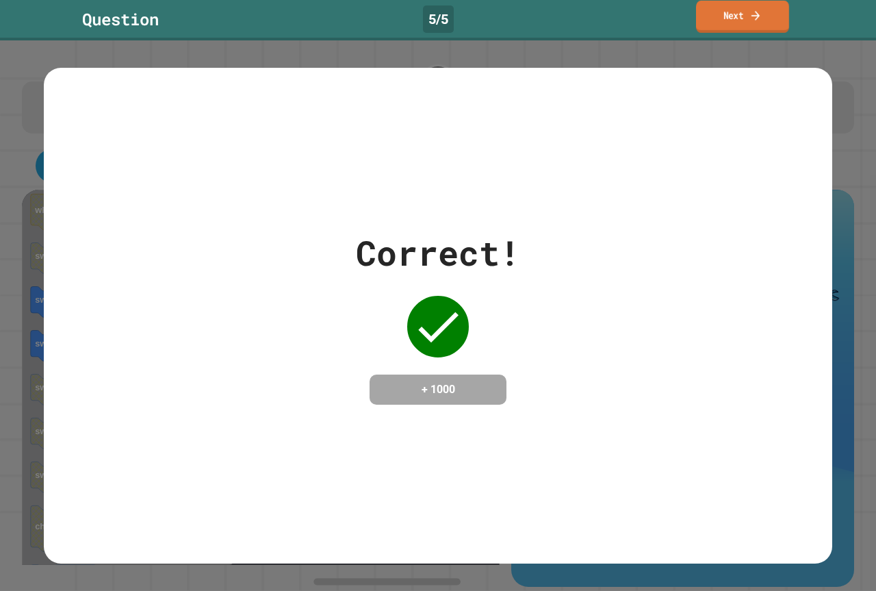
click at [743, 14] on link "Next" at bounding box center [742, 17] width 93 height 32
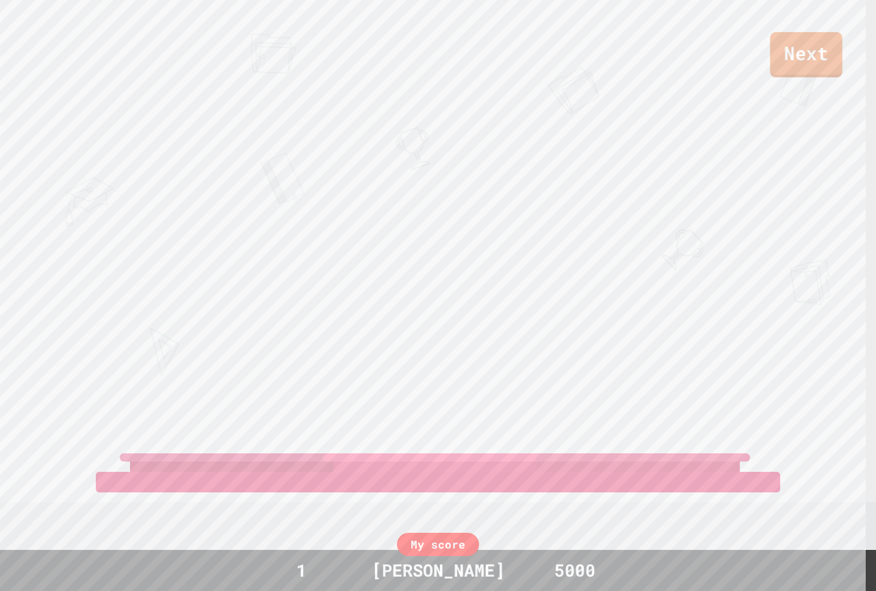
click at [816, 58] on link "Next" at bounding box center [806, 54] width 73 height 45
